Goal: Information Seeking & Learning: Check status

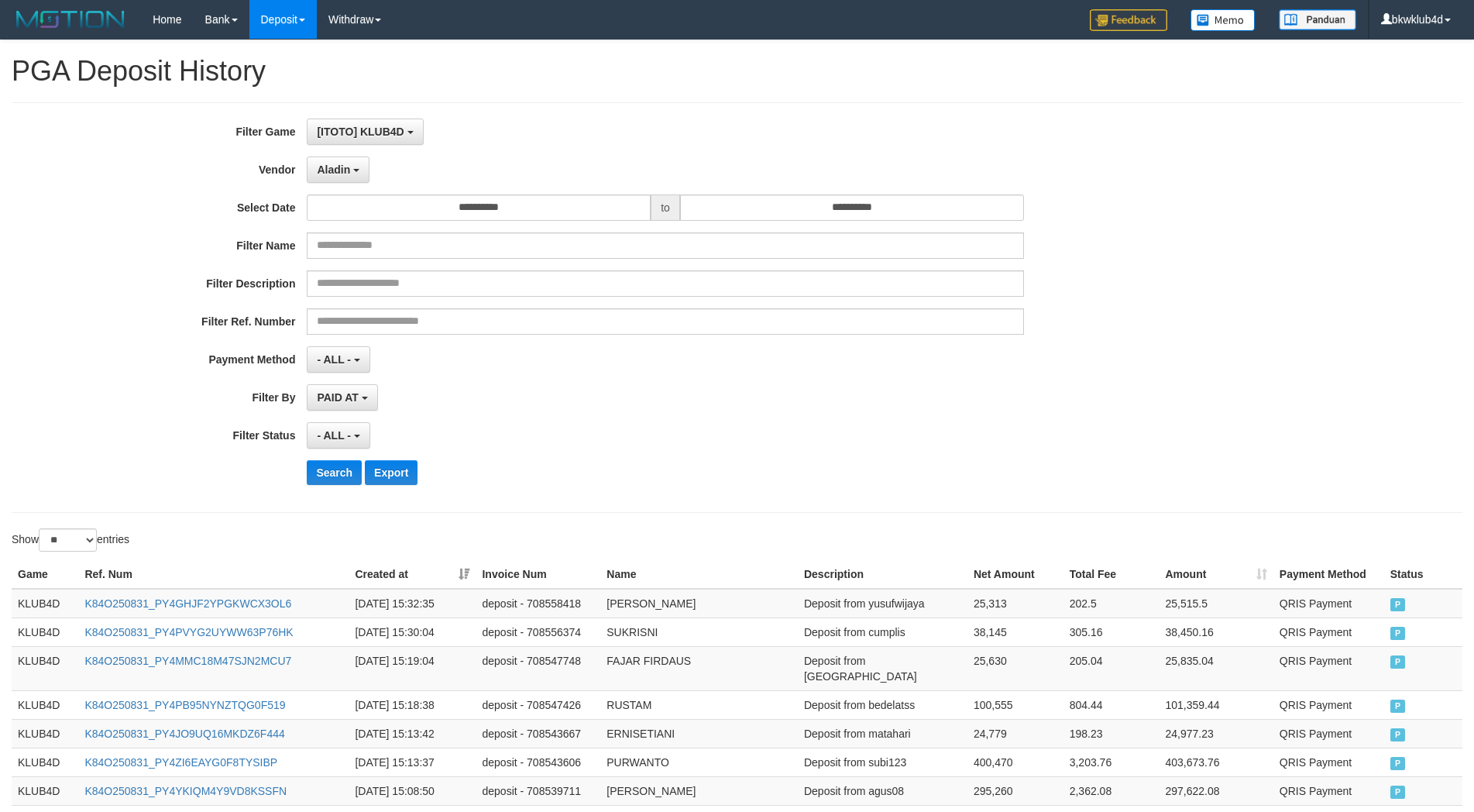
select select "**********"
select select "**"
click at [303, 473] on div "Search Export" at bounding box center [614, 472] width 1228 height 25
click at [324, 475] on button "Search" at bounding box center [335, 472] width 55 height 25
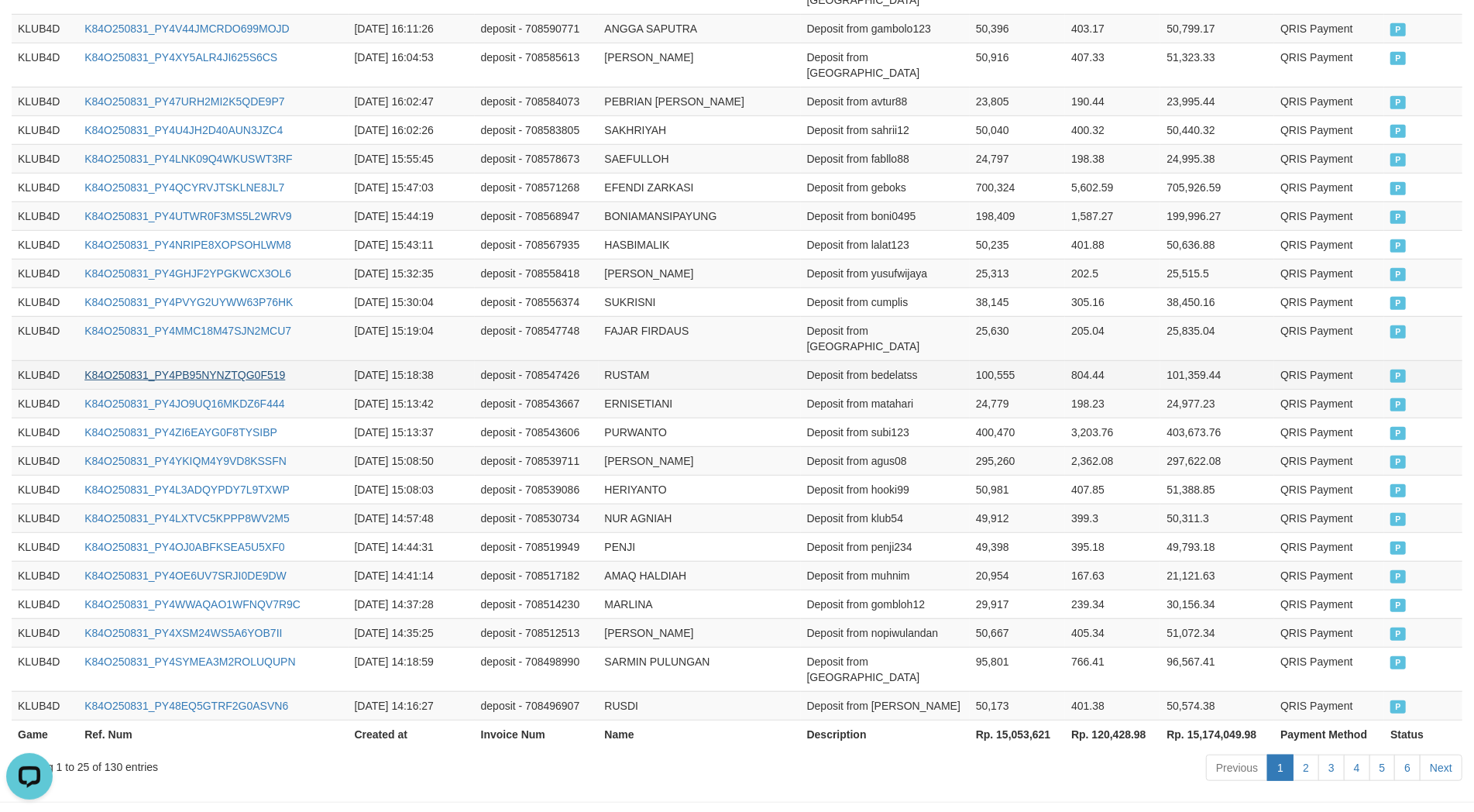
scroll to position [0, 0]
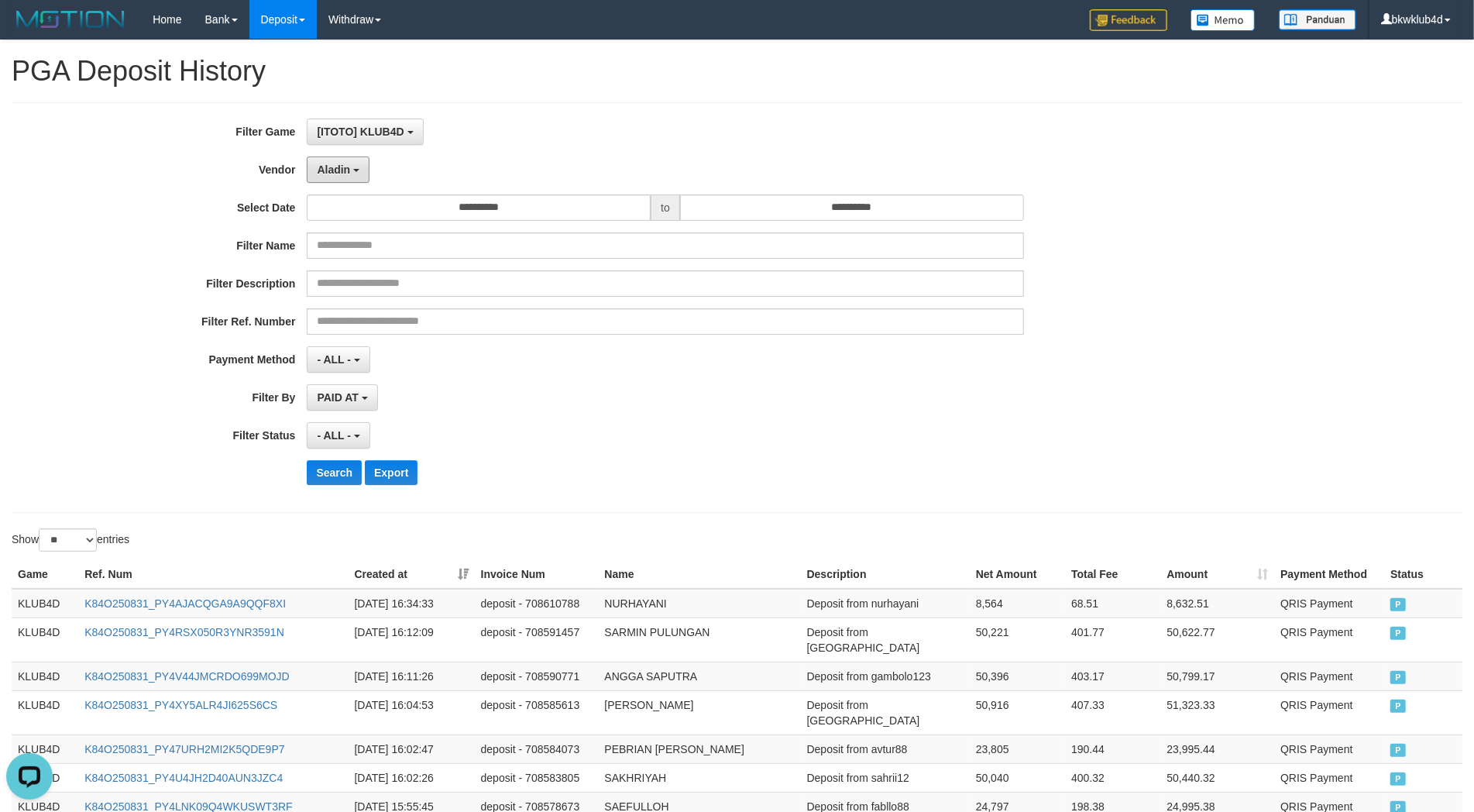
drag, startPoint x: 336, startPoint y: 161, endPoint x: 355, endPoint y: 193, distance: 37.2
click at [336, 161] on button "Aladin" at bounding box center [338, 170] width 62 height 27
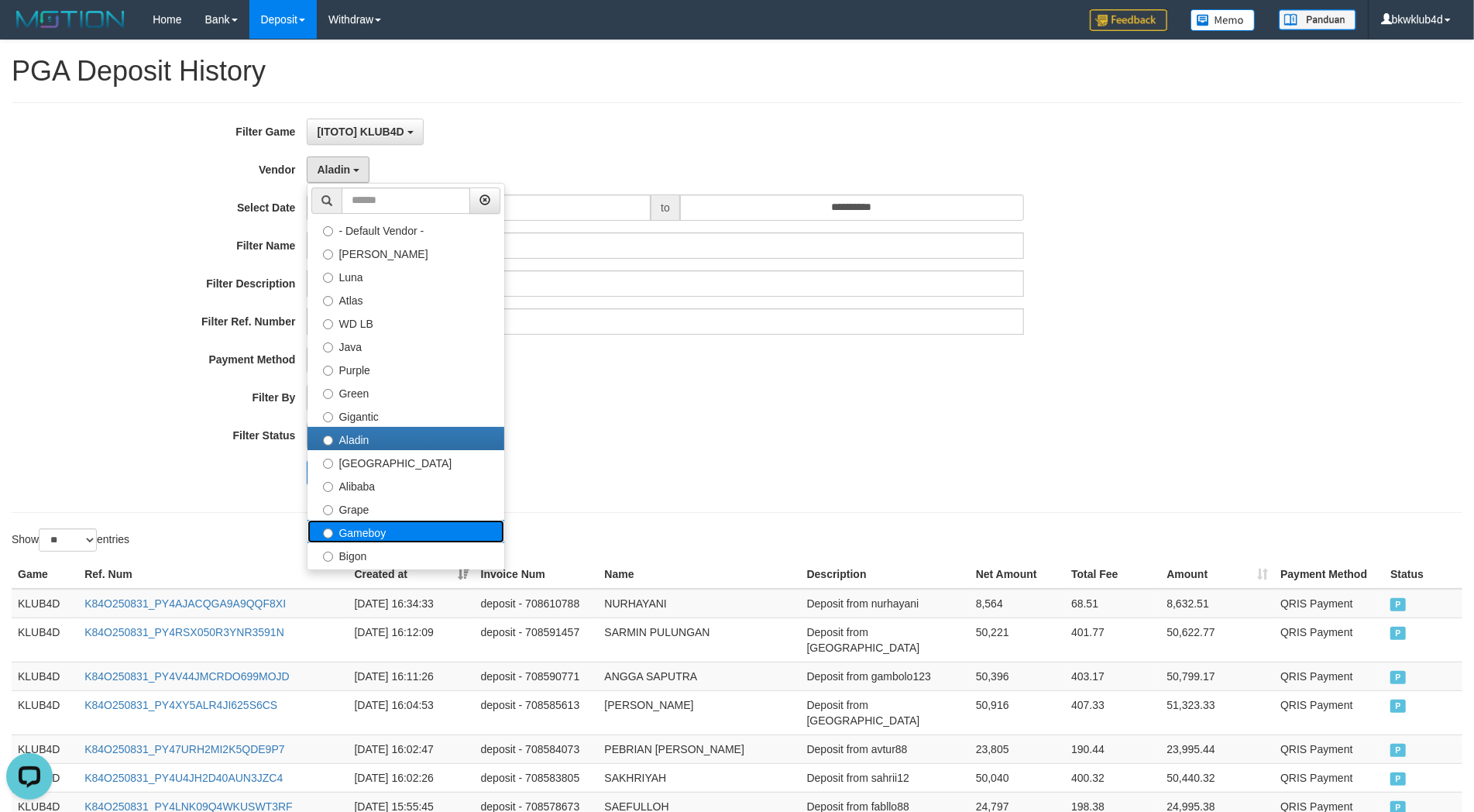
click at [409, 520] on label "Gameboy" at bounding box center [406, 531] width 197 height 23
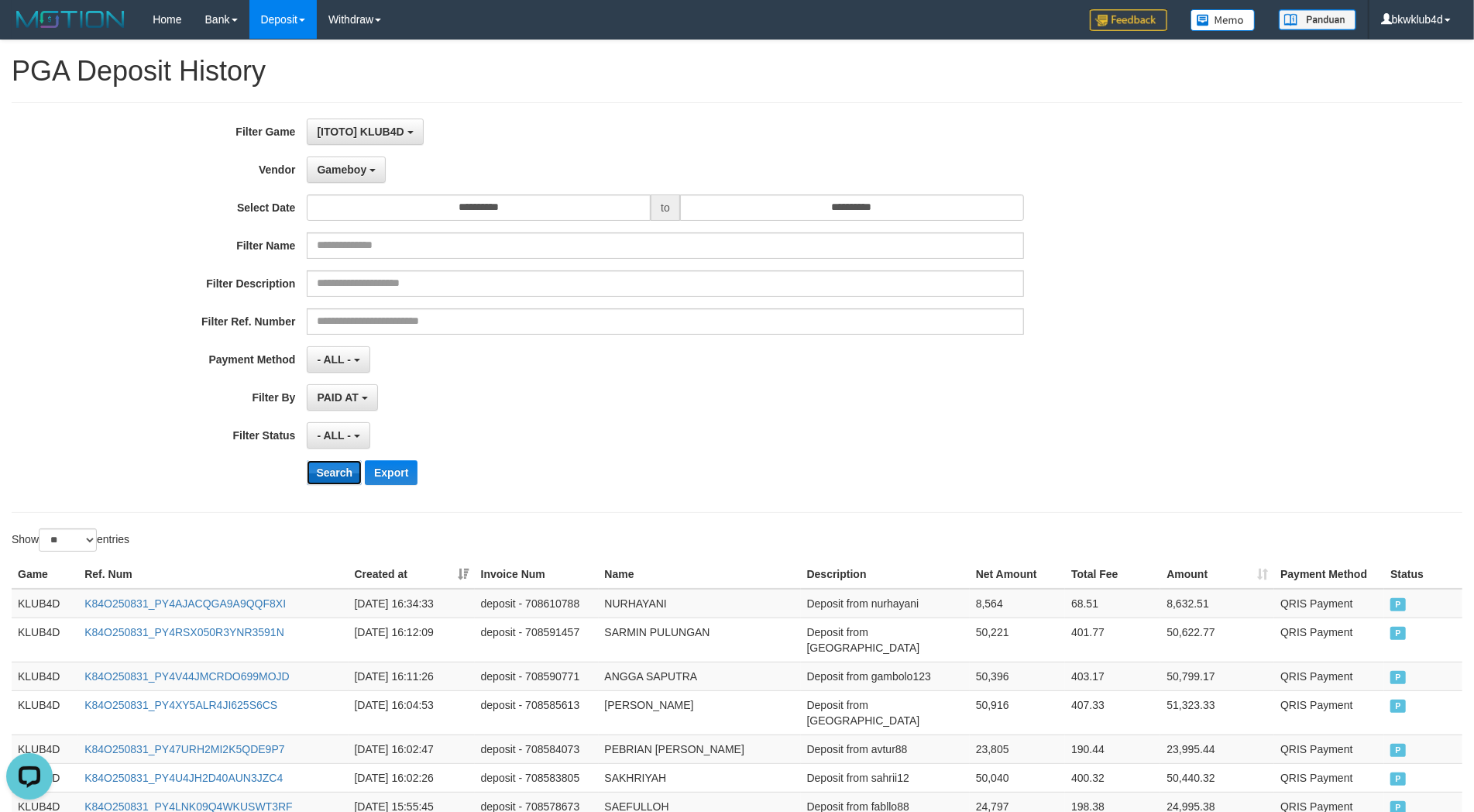
click at [336, 477] on button "Search" at bounding box center [335, 472] width 55 height 25
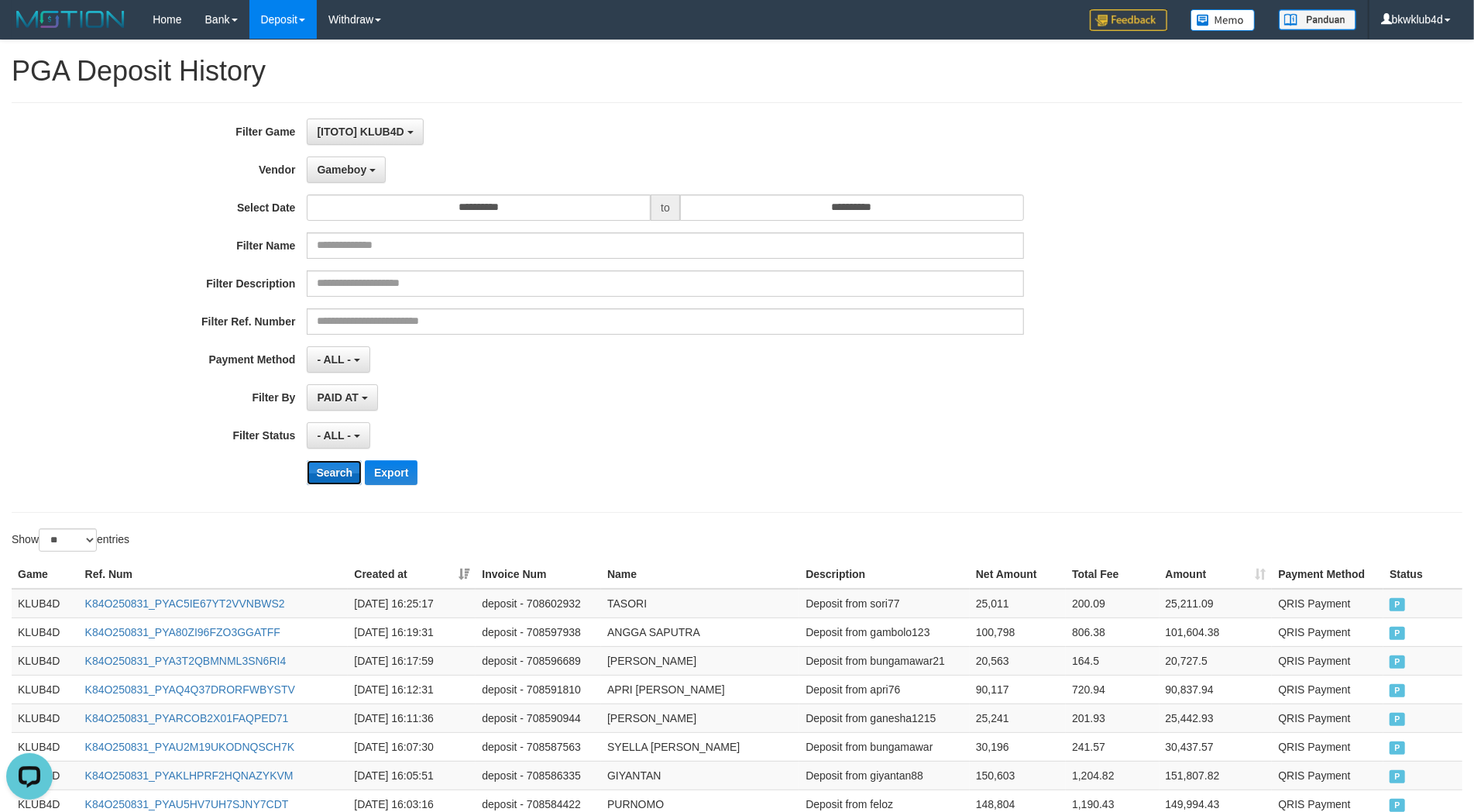
click at [328, 467] on button "Search" at bounding box center [335, 472] width 55 height 25
click at [370, 172] on button "Gameboy" at bounding box center [346, 170] width 79 height 27
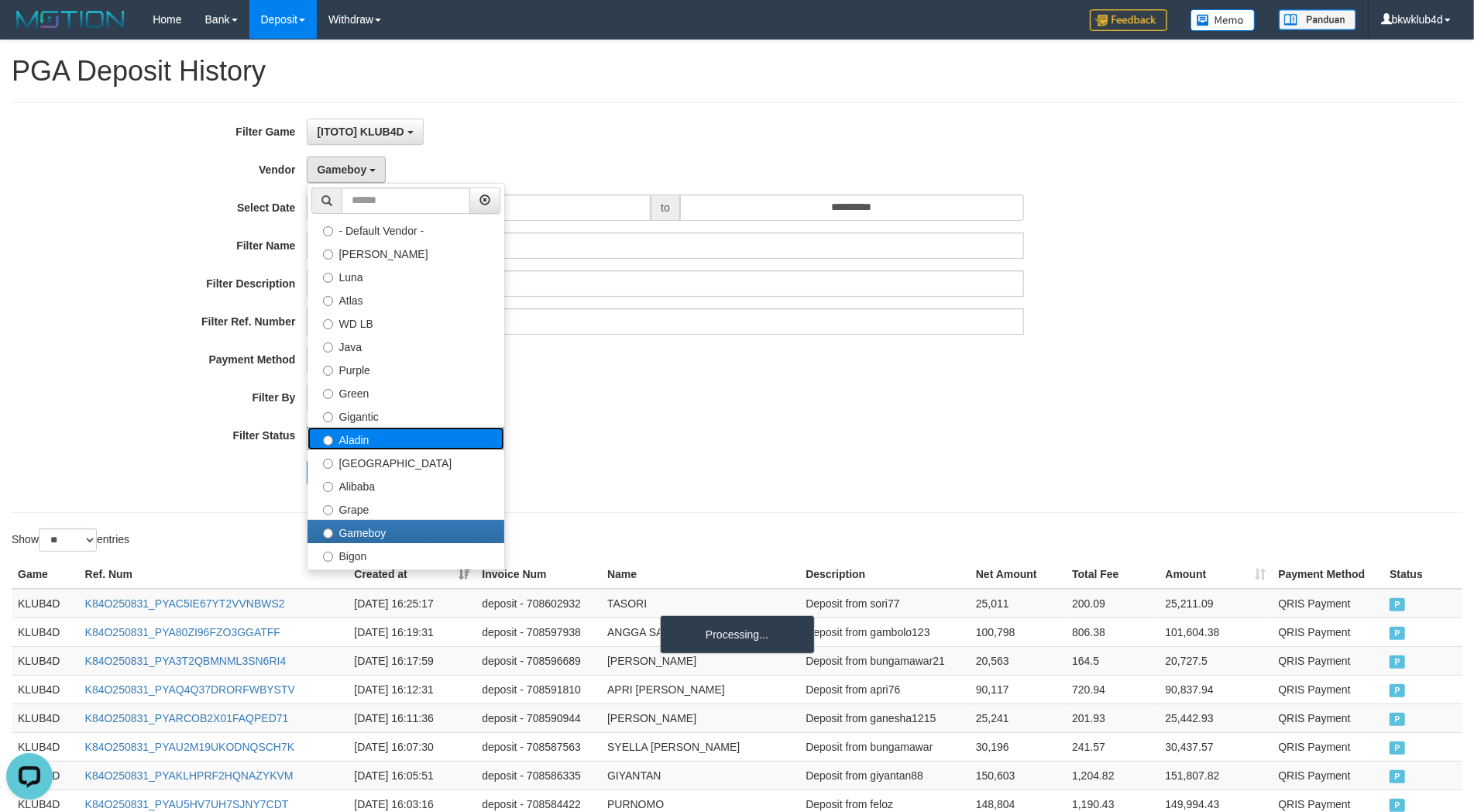
click at [376, 427] on label "Aladin" at bounding box center [406, 438] width 197 height 23
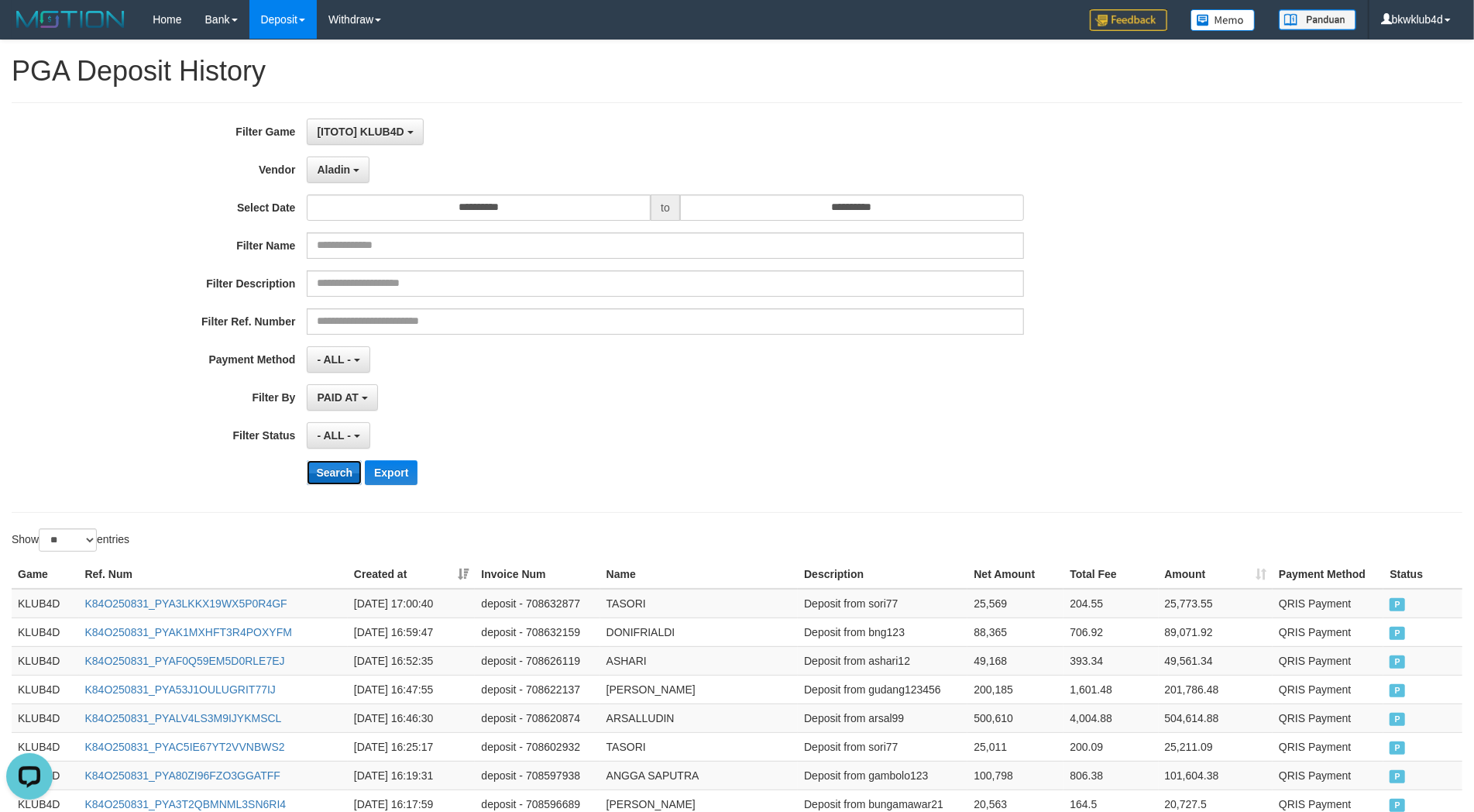
click at [351, 467] on button "Search" at bounding box center [335, 472] width 55 height 25
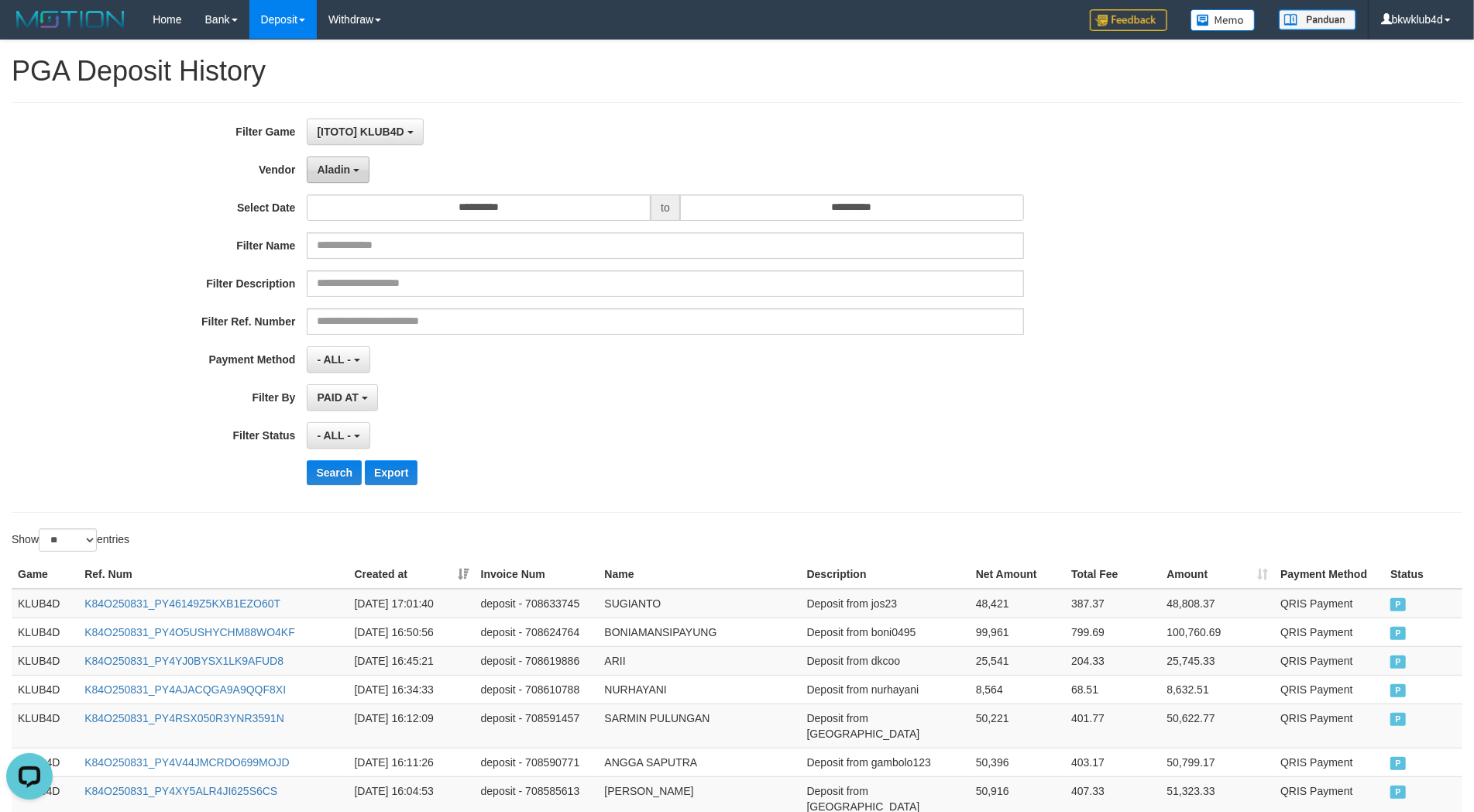
click at [341, 172] on span "Aladin" at bounding box center [334, 170] width 33 height 13
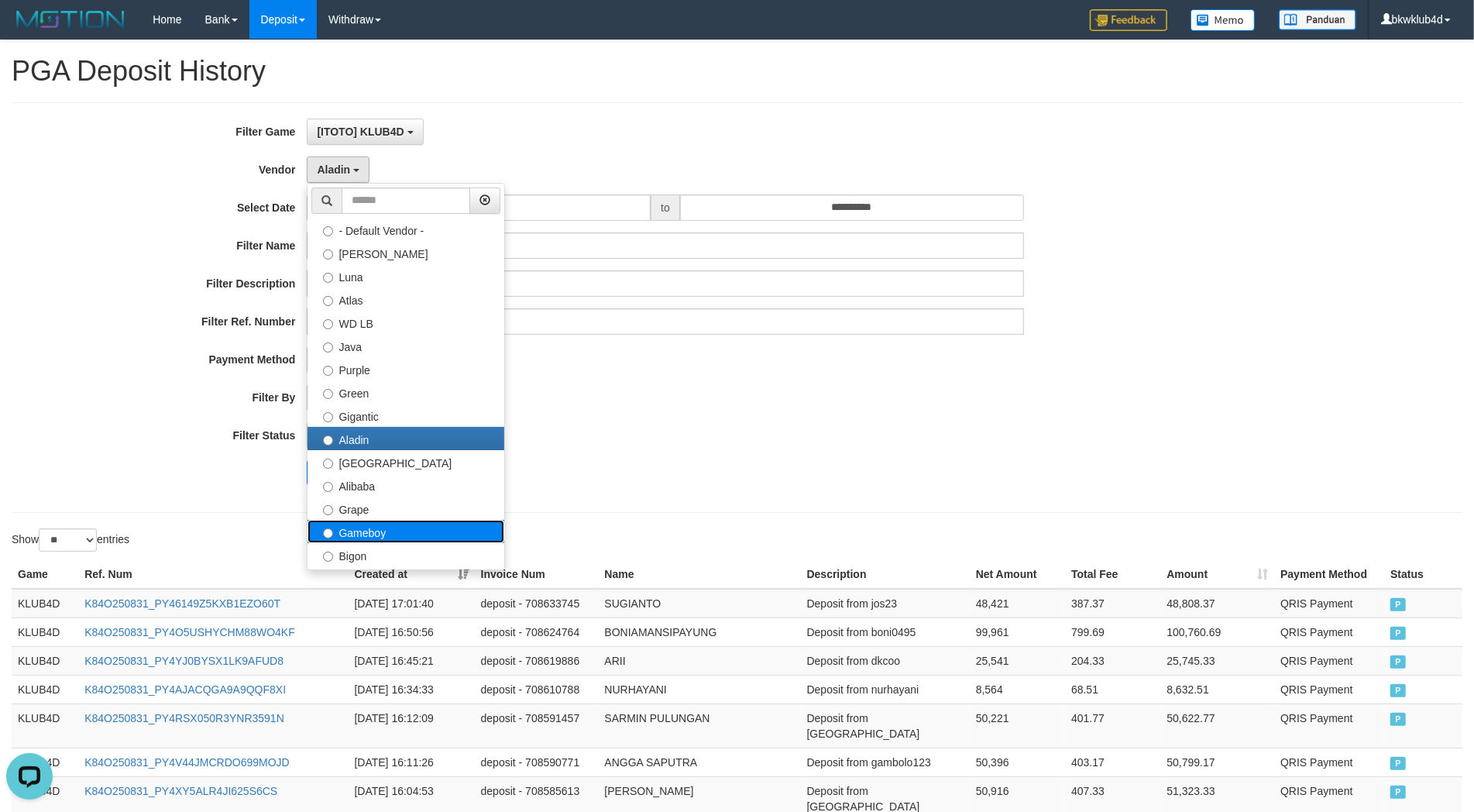
click at [395, 520] on label "Gameboy" at bounding box center [406, 531] width 197 height 23
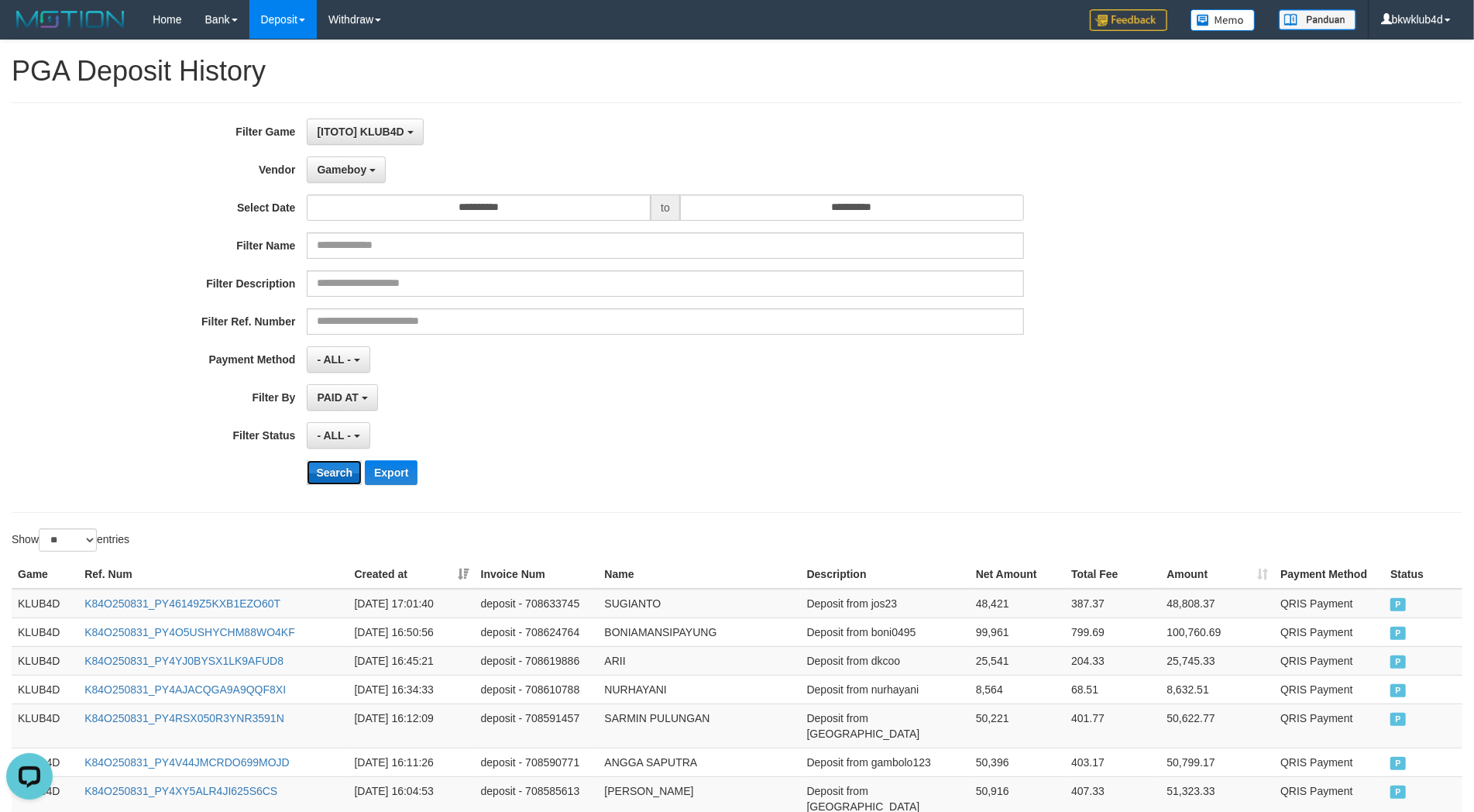
click at [338, 471] on button "Search" at bounding box center [335, 472] width 55 height 25
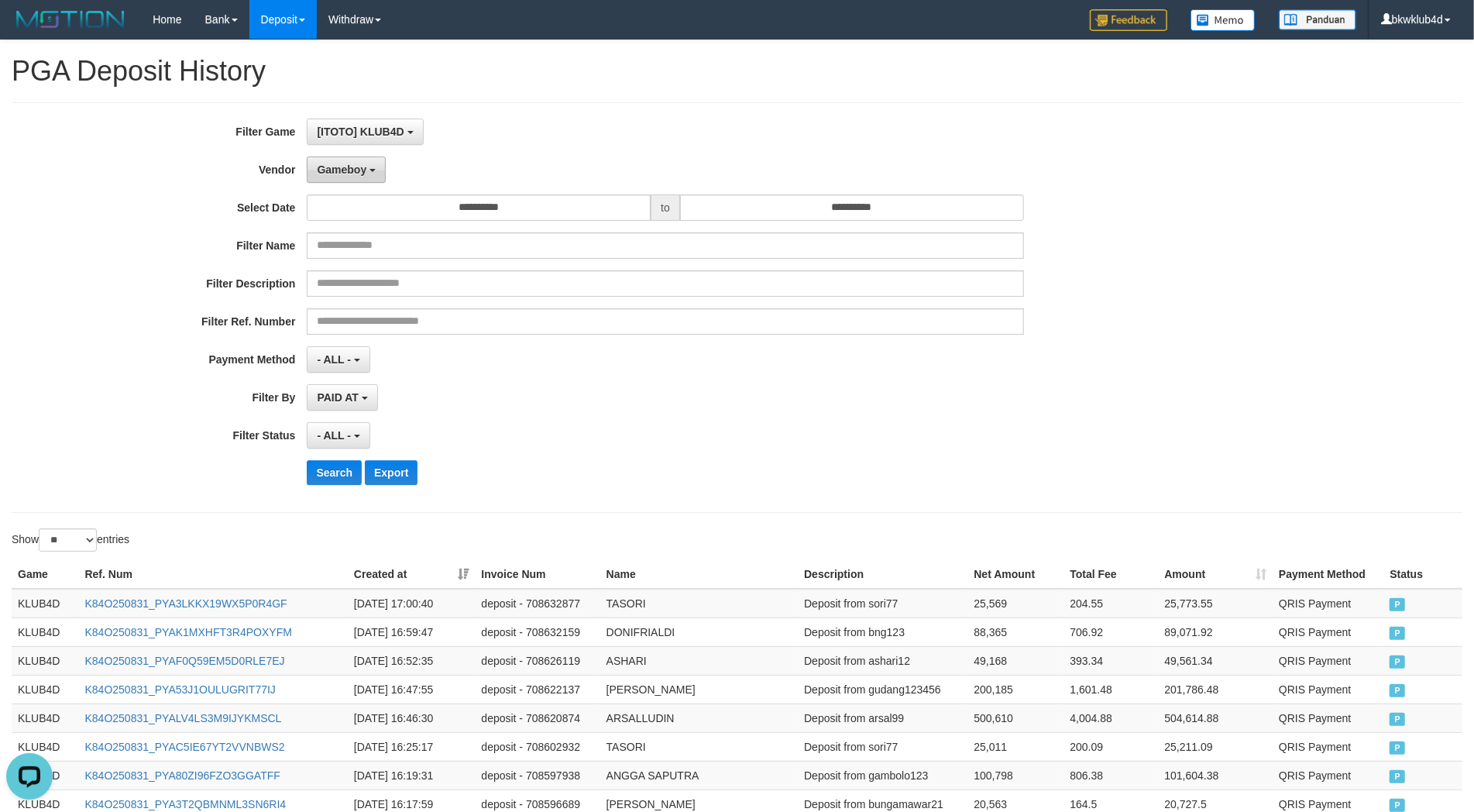
click at [359, 163] on span "Gameboy" at bounding box center [342, 170] width 50 height 13
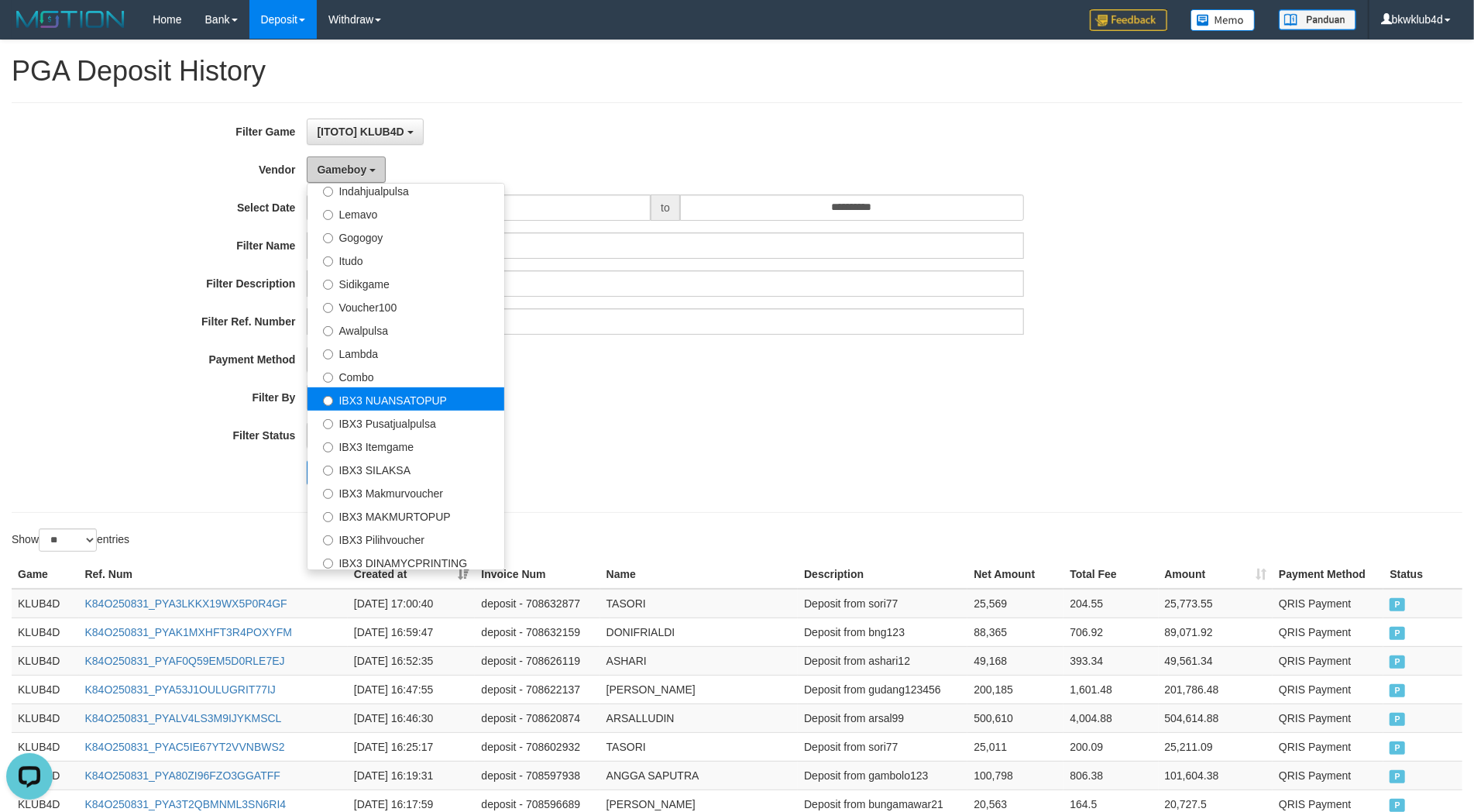
scroll to position [507, 0]
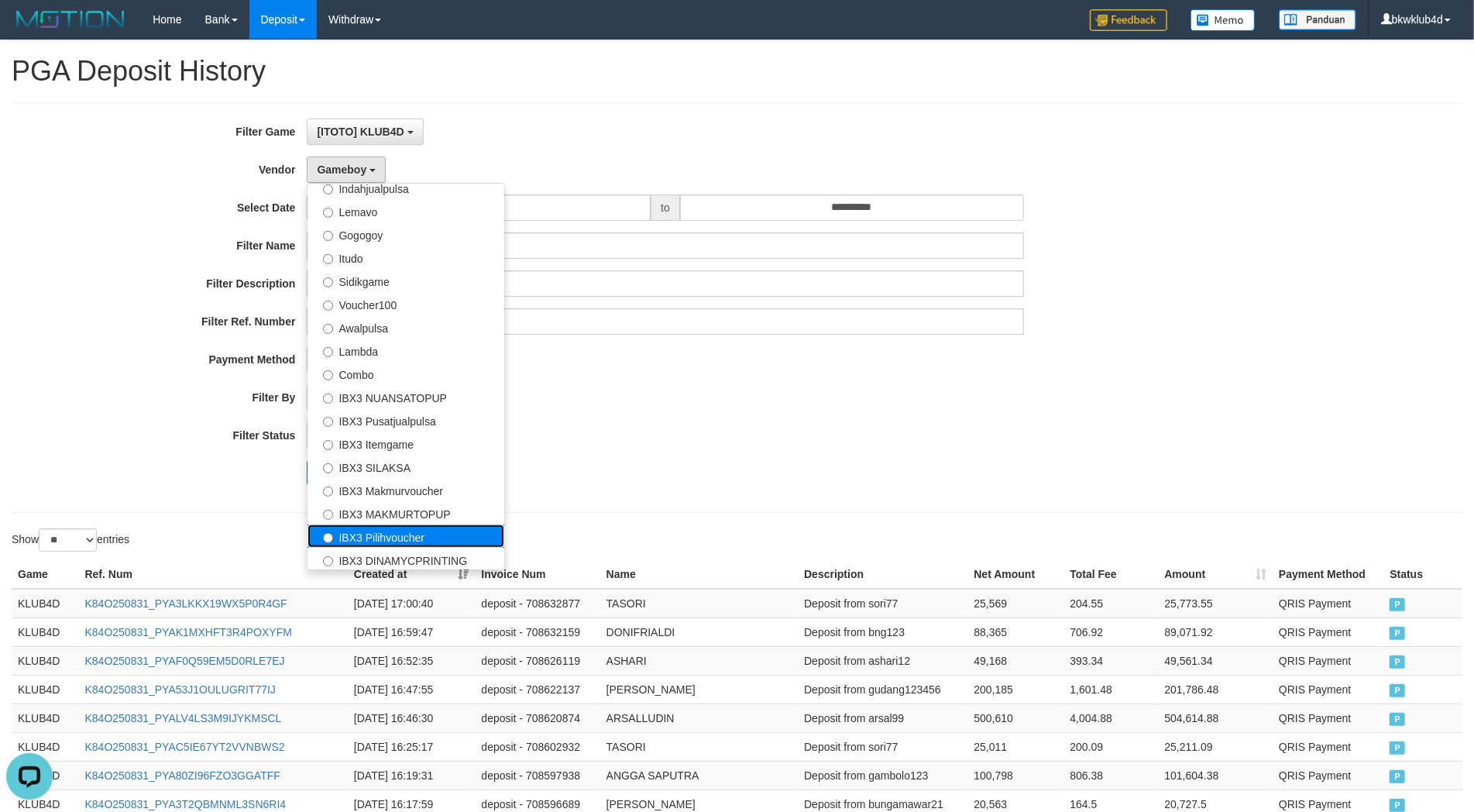
click at [408, 532] on label "IBX3 Pilihvoucher" at bounding box center [406, 535] width 197 height 23
select select "**********"
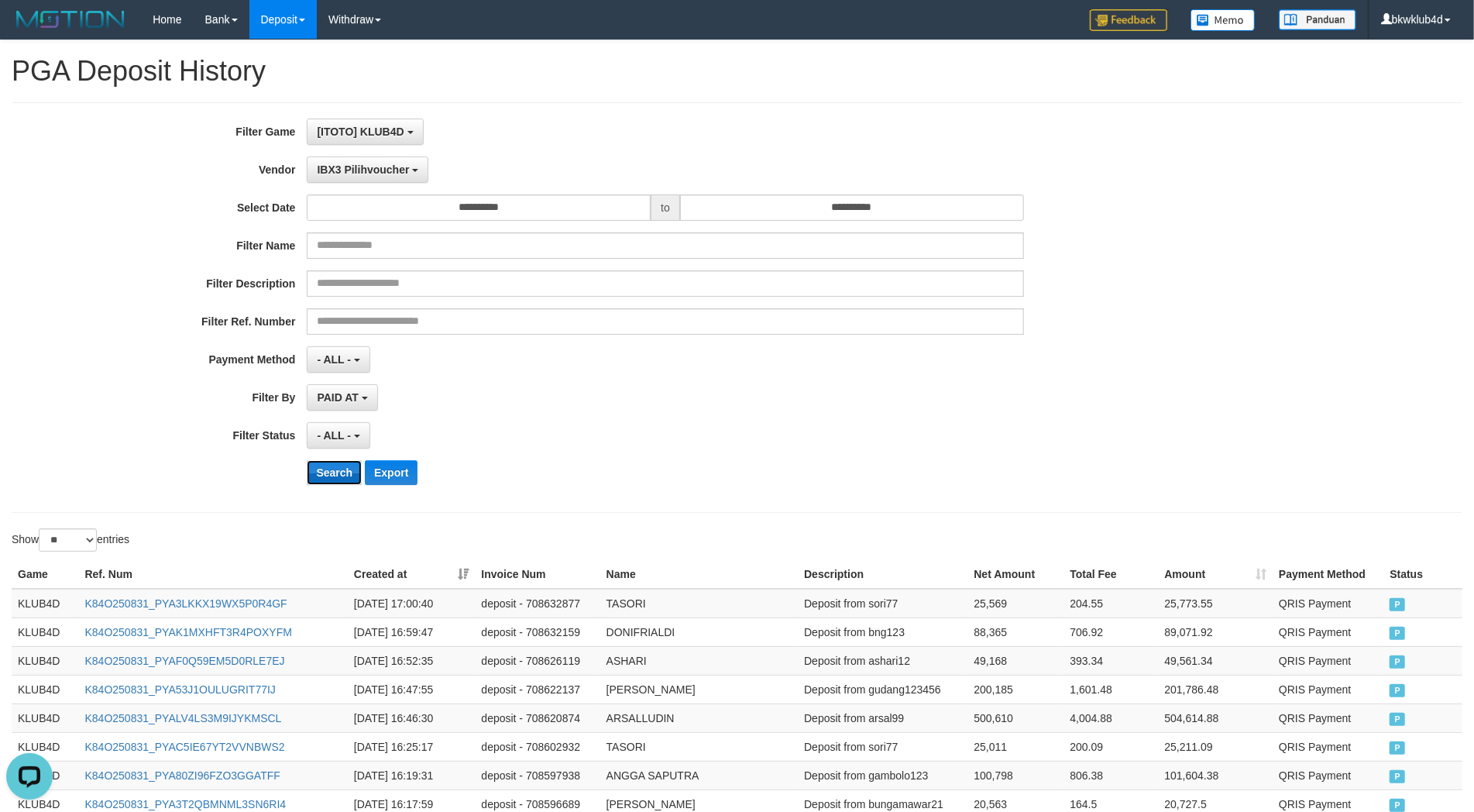
click at [326, 467] on button "Search" at bounding box center [335, 472] width 55 height 25
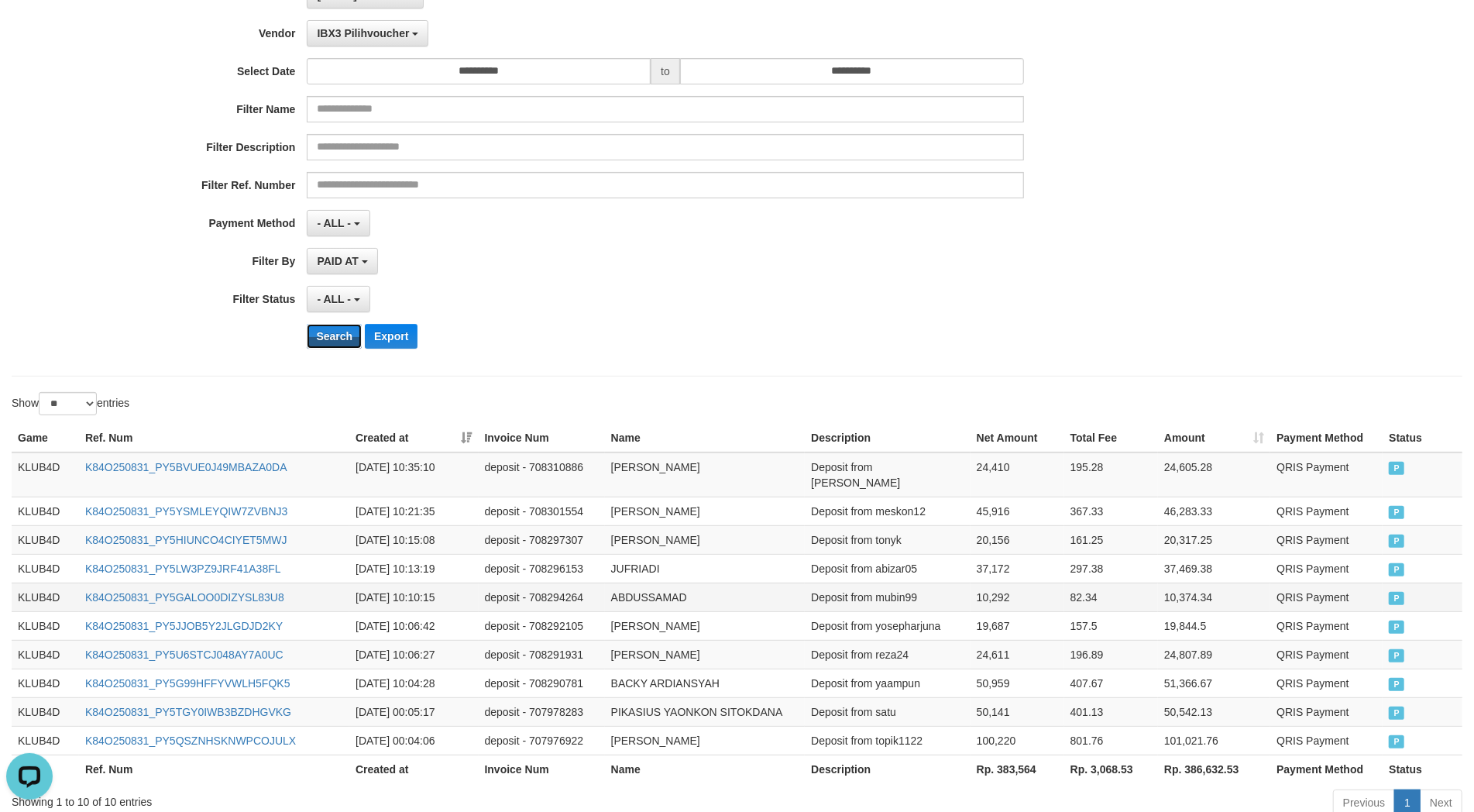
scroll to position [218, 0]
